Goal: Learn about a topic: Learn about a topic

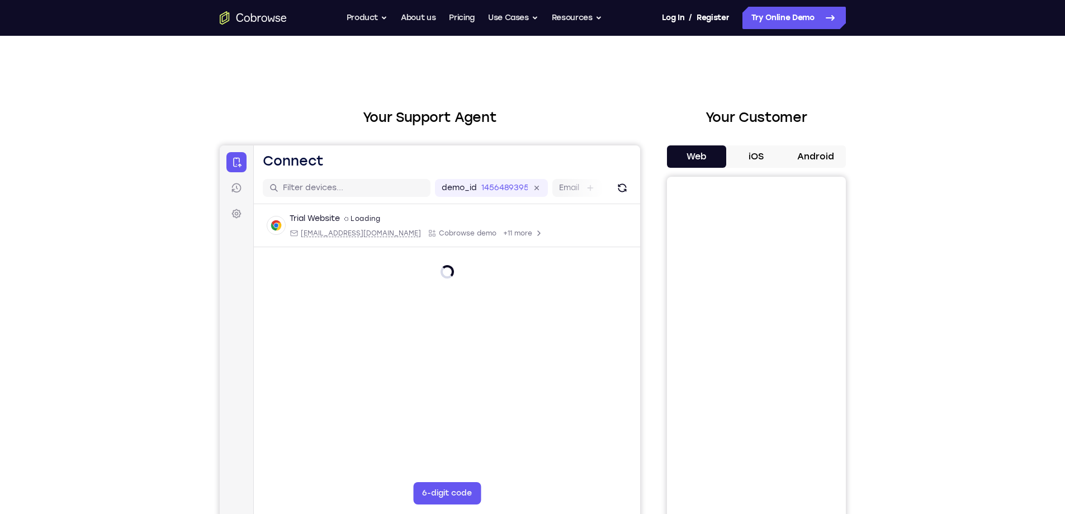
scroll to position [56, 0]
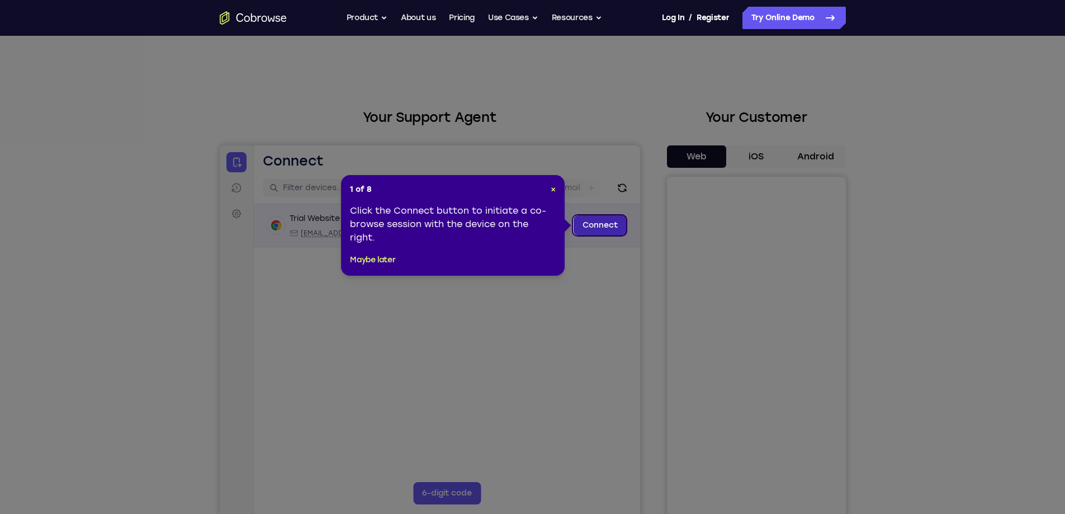
click at [590, 226] on link "Connect" at bounding box center [599, 225] width 53 height 20
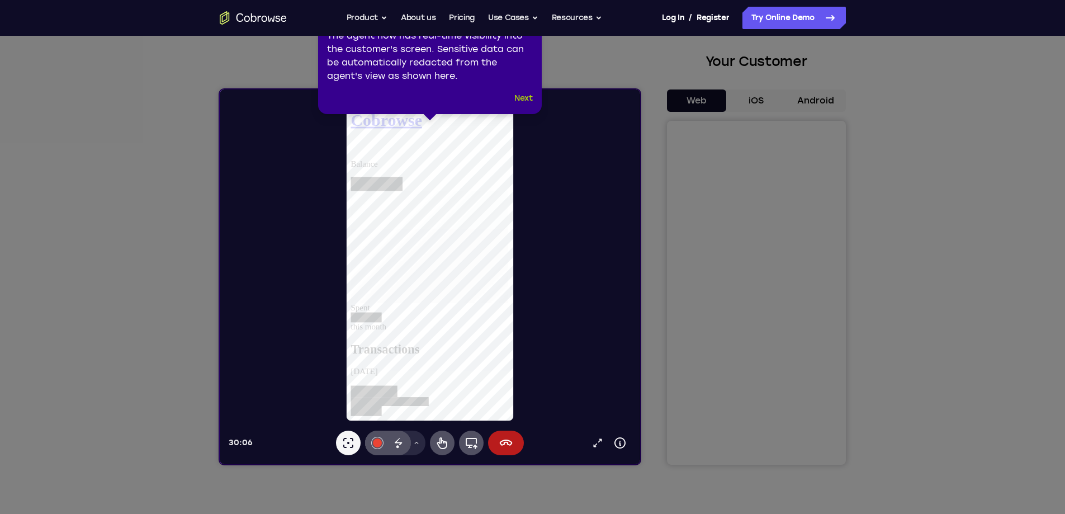
click at [524, 97] on button "Next" at bounding box center [523, 98] width 18 height 13
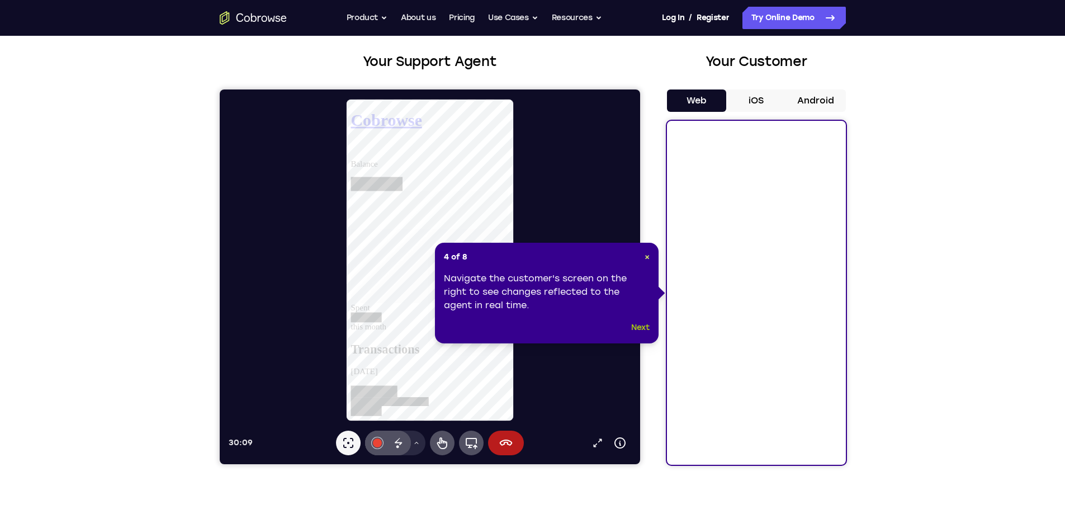
click at [641, 333] on button "Next" at bounding box center [640, 327] width 18 height 13
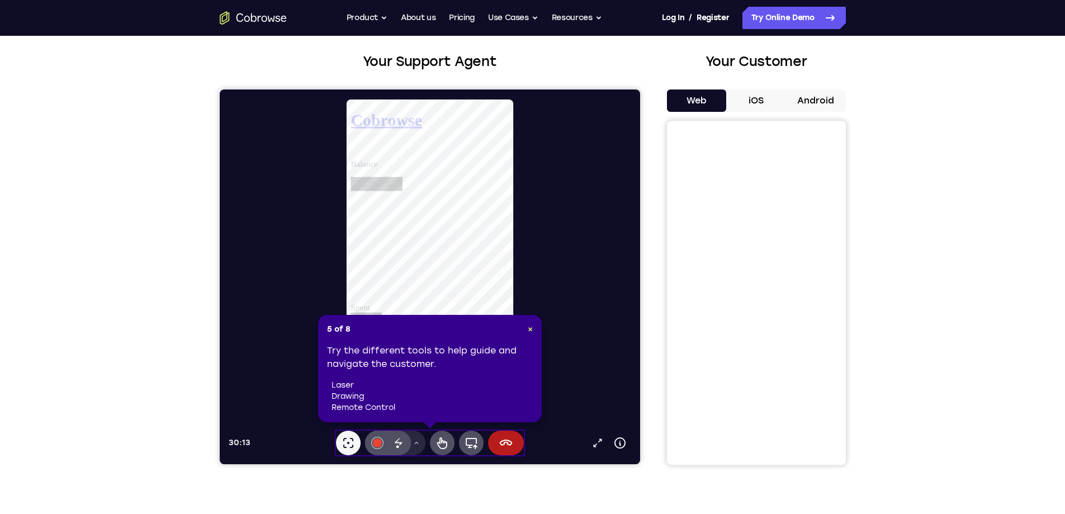
click at [534, 329] on div "5 of 8 × Try the different tools to help guide and navigate the customer. laser…" at bounding box center [430, 368] width 224 height 107
click at [528, 329] on span "×" at bounding box center [530, 329] width 5 height 10
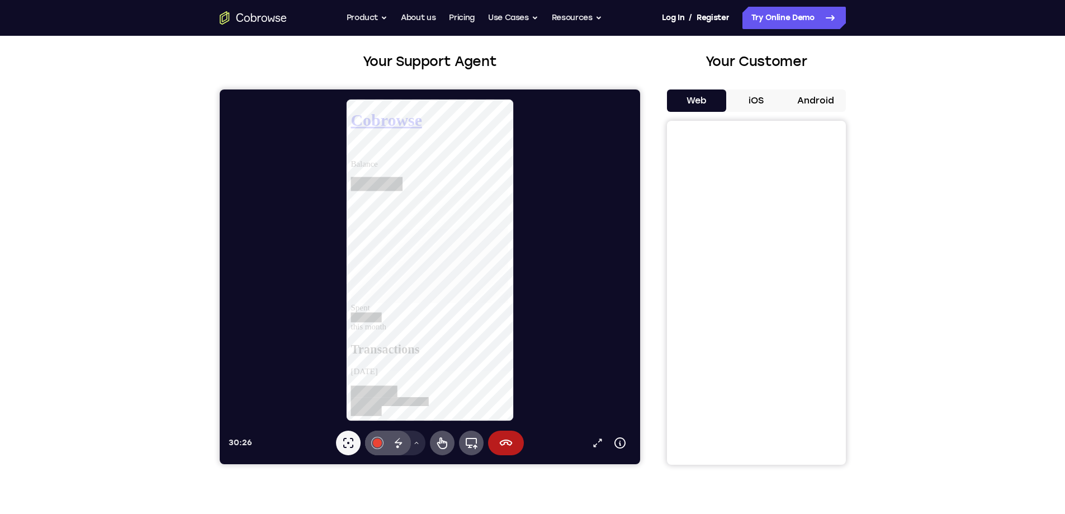
click at [750, 92] on button "iOS" at bounding box center [756, 100] width 60 height 22
click at [807, 99] on button "Android" at bounding box center [816, 100] width 60 height 22
click at [712, 106] on button "Web" at bounding box center [697, 100] width 60 height 22
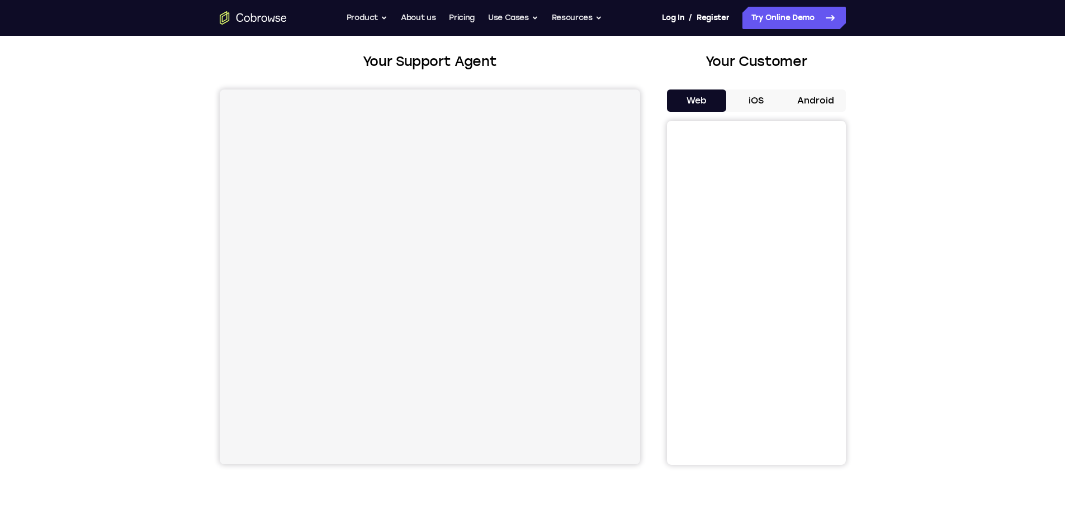
scroll to position [56, 0]
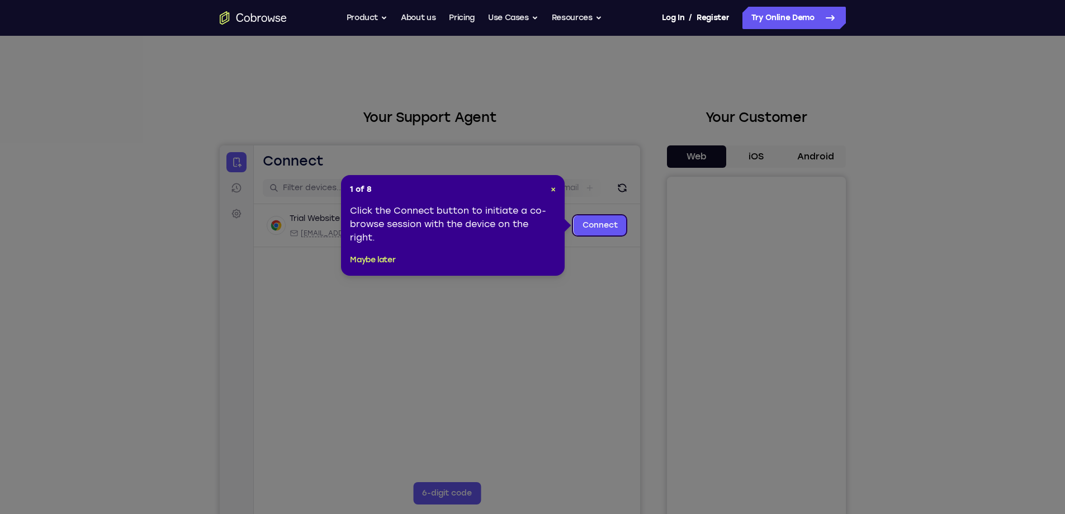
click at [535, 187] on header "1 of 8 ×" at bounding box center [453, 189] width 206 height 11
click at [526, 304] on icon at bounding box center [536, 257] width 1073 height 514
click at [555, 189] on span "×" at bounding box center [553, 189] width 5 height 10
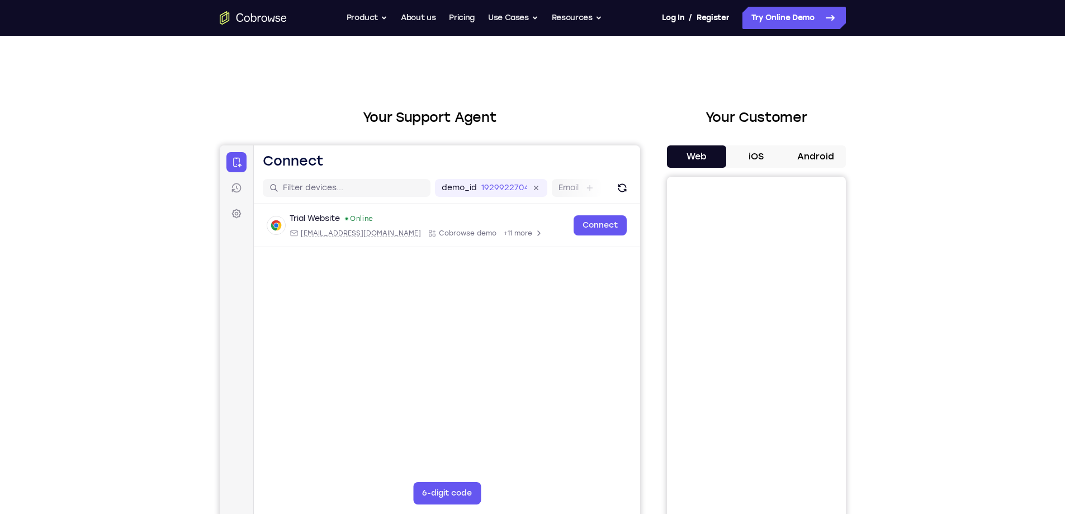
scroll to position [168, 0]
